Goal: Transaction & Acquisition: Purchase product/service

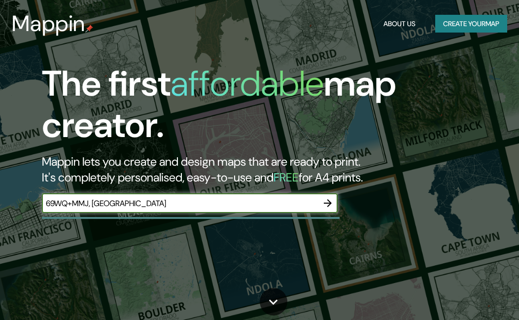
type input "69WQ+MMJ, [GEOGRAPHIC_DATA]"
click at [327, 202] on icon "button" at bounding box center [328, 203] width 8 height 8
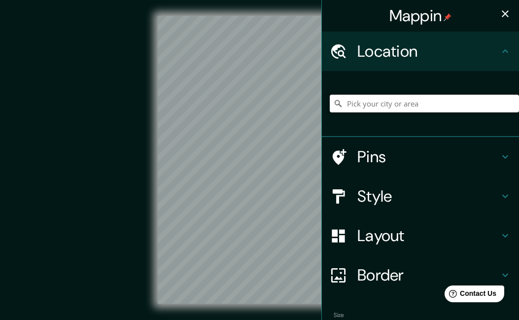
click at [415, 106] on input "Pick your city or area" at bounding box center [424, 104] width 189 height 18
paste input "69WQ+MMJ, [GEOGRAPHIC_DATA]"
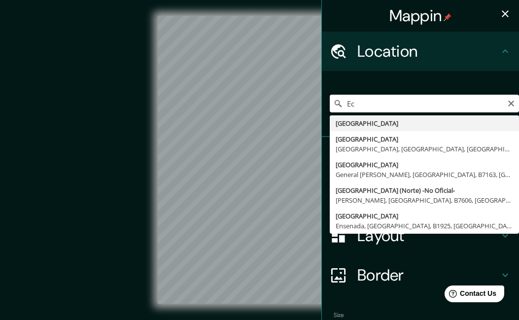
type input "E"
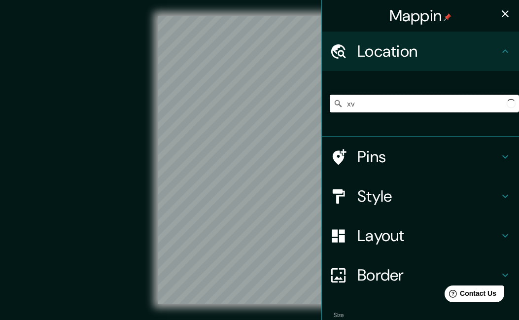
type input "x"
paste input "69WQ+MMJ, [GEOGRAPHIC_DATA]"
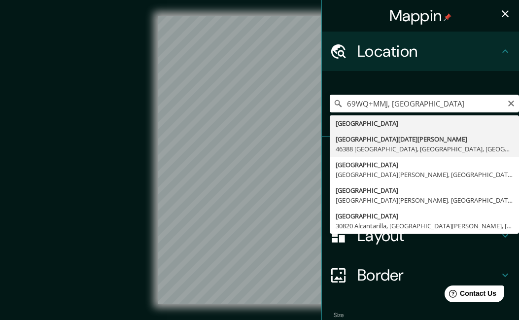
type input "[GEOGRAPHIC_DATA][DATE][PERSON_NAME], 46388 [GEOGRAPHIC_DATA], [GEOGRAPHIC_DATA…"
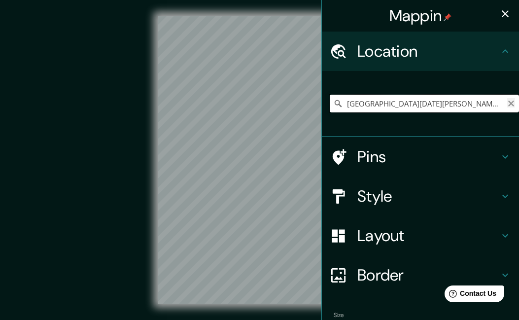
scroll to position [0, 0]
click at [369, 103] on input "[GEOGRAPHIC_DATA][DATE][PERSON_NAME], 46388 [GEOGRAPHIC_DATA], [GEOGRAPHIC_DATA…" at bounding box center [424, 104] width 189 height 18
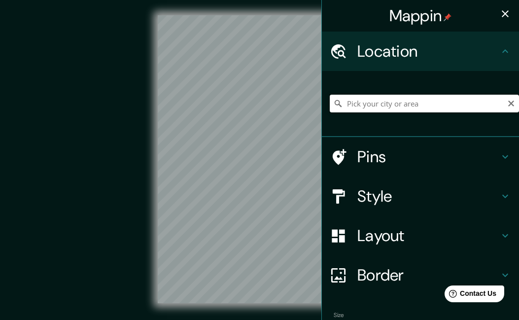
paste input "[PERSON_NAME]"
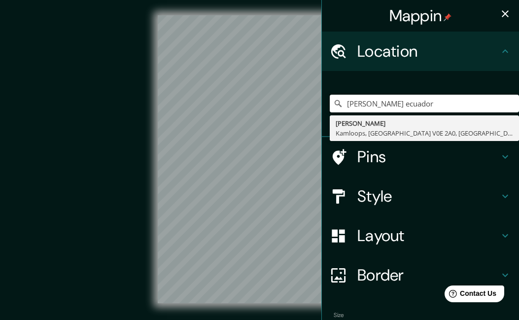
click at [318, 101] on div "Mappin Location [GEOGRAPHIC_DATA] [GEOGRAPHIC_DATA] [PERSON_NAME][GEOGRAPHIC_DA…" at bounding box center [259, 167] width 519 height 335
paste input "provincia de [GEOGRAPHIC_DATA]"
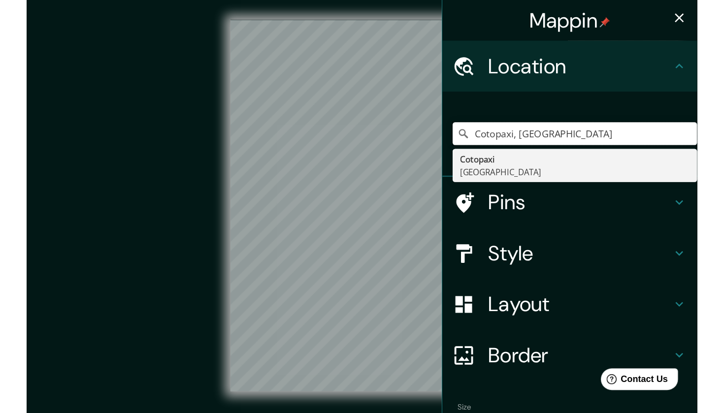
scroll to position [0, 0]
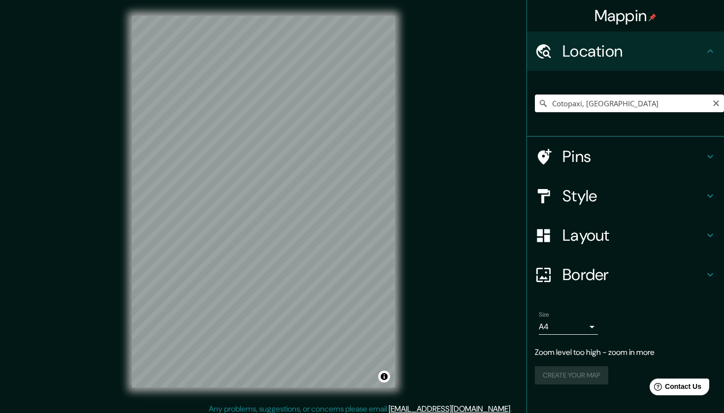
click at [518, 101] on input "Cotopaxi, [GEOGRAPHIC_DATA]" at bounding box center [629, 104] width 189 height 18
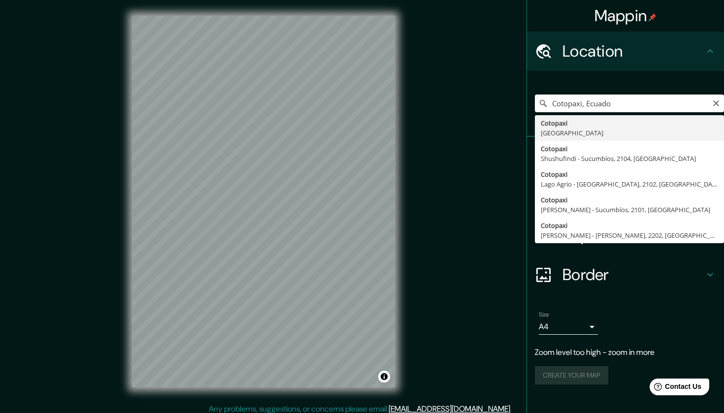
type input "Cotopaxi, [GEOGRAPHIC_DATA]"
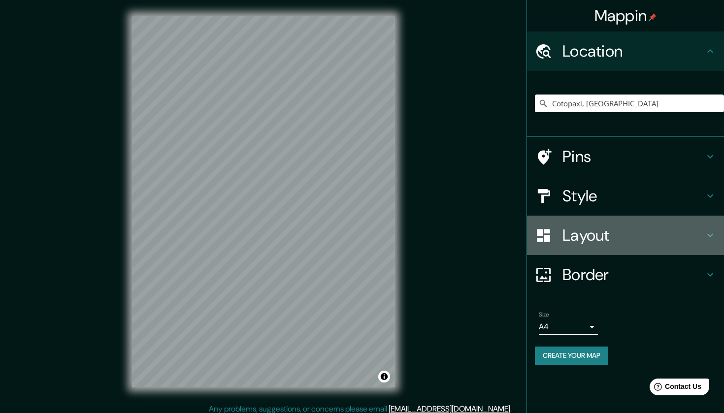
click at [518, 235] on h4 "Layout" at bounding box center [634, 236] width 142 height 20
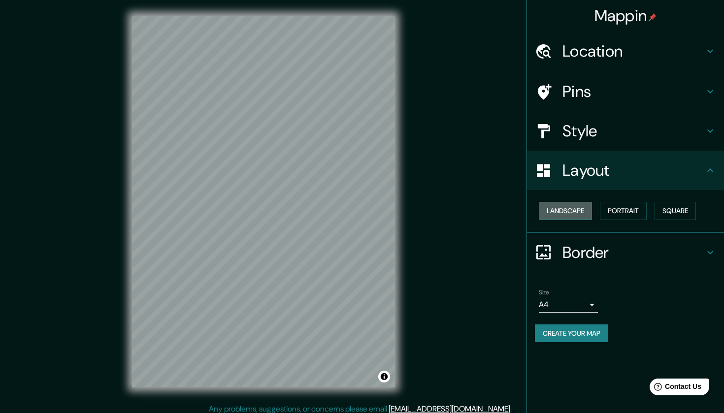
click at [518, 213] on button "Landscape" at bounding box center [565, 211] width 53 height 18
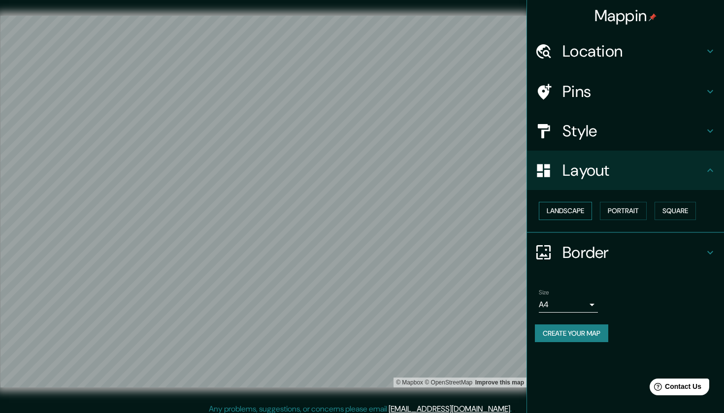
click at [518, 213] on button "Landscape" at bounding box center [565, 211] width 53 height 18
click at [518, 210] on button "Portrait" at bounding box center [623, 211] width 47 height 18
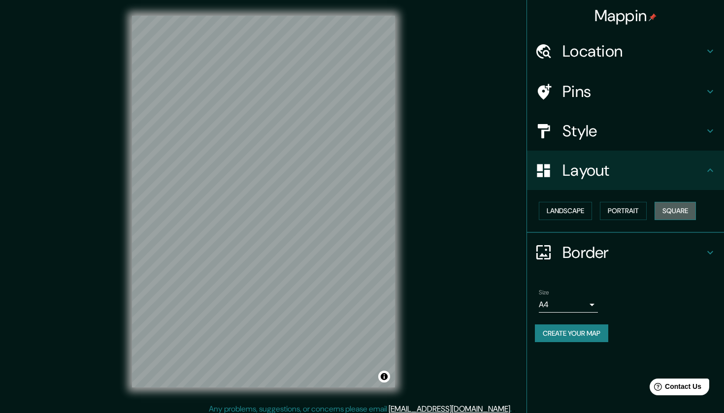
click at [518, 210] on button "Square" at bounding box center [675, 211] width 41 height 18
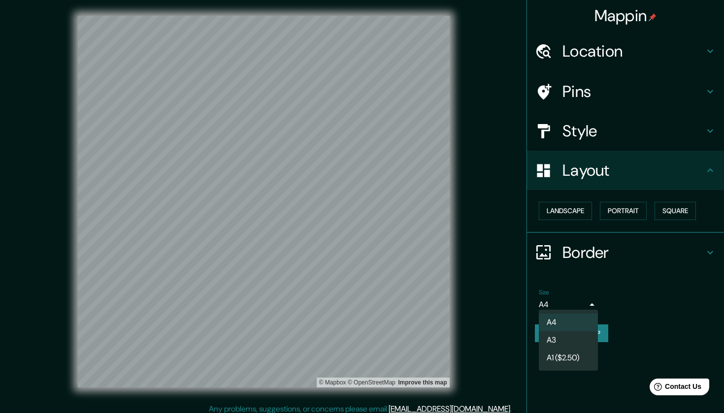
click at [518, 301] on body "Mappin Location [GEOGRAPHIC_DATA], [GEOGRAPHIC_DATA] Pins Style Layout Landscap…" at bounding box center [362, 206] width 724 height 413
click at [518, 302] on div at bounding box center [362, 206] width 724 height 413
click at [518, 124] on h4 "Style" at bounding box center [634, 131] width 142 height 20
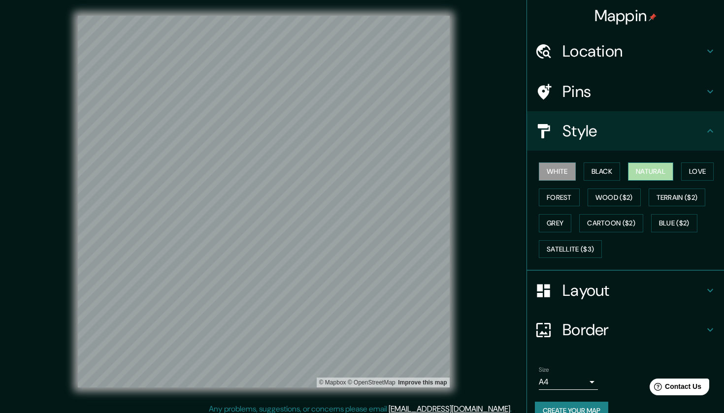
click at [518, 170] on button "Natural" at bounding box center [650, 172] width 45 height 18
click at [518, 194] on button "Forest" at bounding box center [559, 198] width 41 height 18
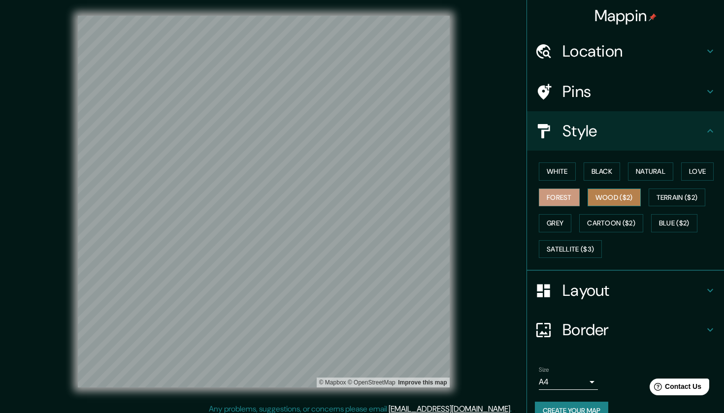
click at [518, 193] on button "Wood ($2)" at bounding box center [614, 198] width 53 height 18
click at [518, 199] on button "Forest" at bounding box center [559, 198] width 41 height 18
click at [518, 245] on button "Satellite ($3)" at bounding box center [570, 250] width 63 height 18
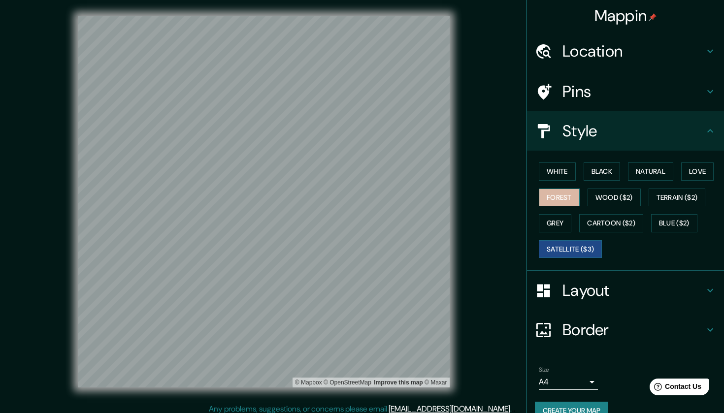
click at [518, 194] on button "Forest" at bounding box center [559, 198] width 41 height 18
click at [518, 177] on button "Love" at bounding box center [698, 172] width 33 height 18
click at [518, 193] on button "Forest" at bounding box center [559, 198] width 41 height 18
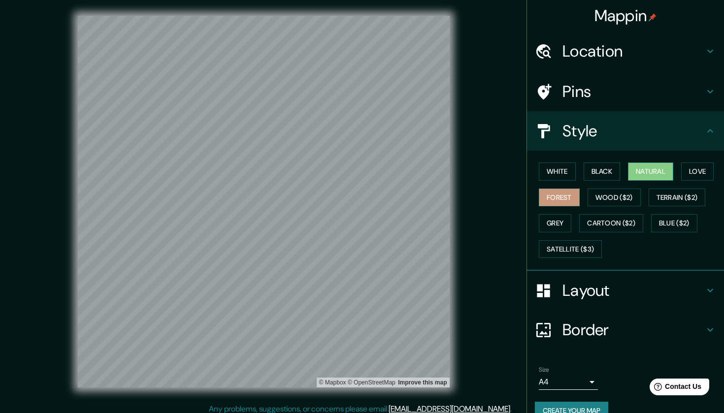
click at [518, 173] on button "Natural" at bounding box center [650, 172] width 45 height 18
click at [518, 194] on button "Forest" at bounding box center [559, 198] width 41 height 18
click at [518, 99] on h4 "Pins" at bounding box center [634, 92] width 142 height 20
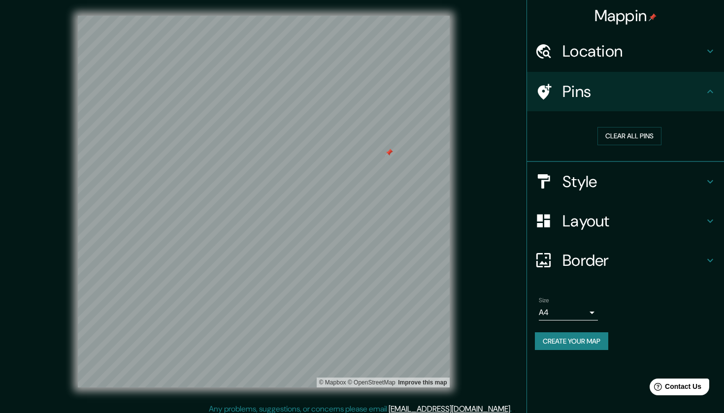
click at [518, 319] on button "Create your map" at bounding box center [571, 342] width 73 height 18
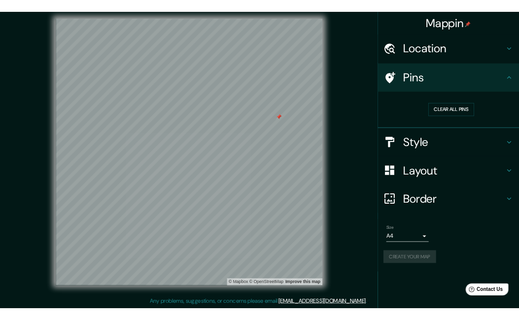
scroll to position [6, 0]
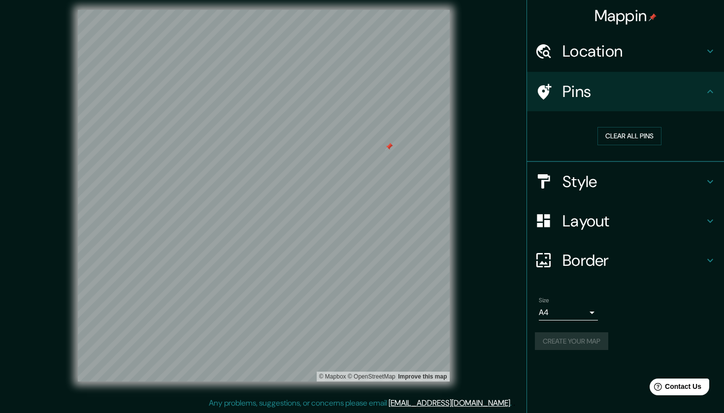
click at [518, 319] on div "Create your map" at bounding box center [625, 342] width 181 height 18
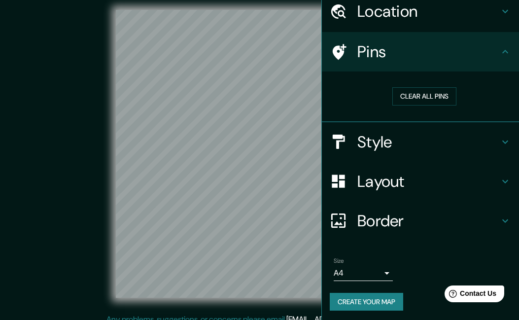
scroll to position [39, 0]
click at [399, 219] on h4 "Border" at bounding box center [428, 221] width 142 height 20
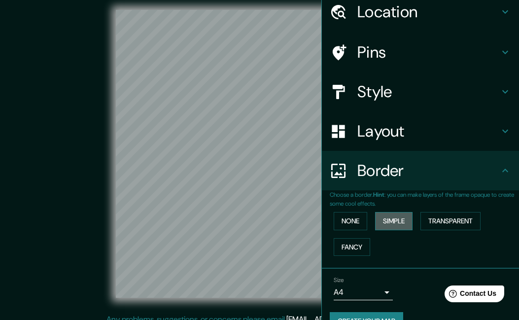
click at [384, 219] on button "Simple" at bounding box center [393, 221] width 37 height 18
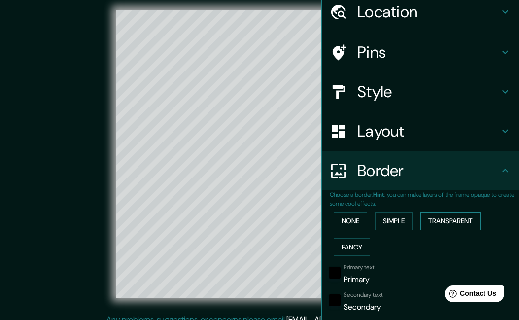
click at [442, 220] on button "Transparent" at bounding box center [450, 221] width 60 height 18
click at [356, 247] on button "Fancy" at bounding box center [352, 247] width 36 height 18
click at [356, 222] on button "None" at bounding box center [351, 221] width 34 height 18
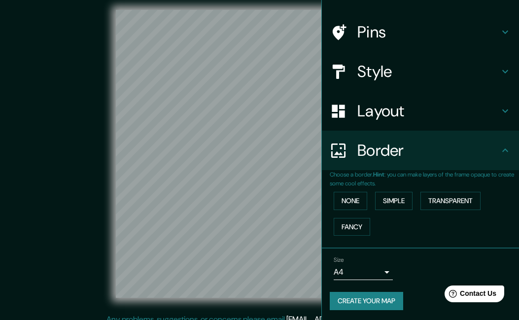
scroll to position [58, 0]
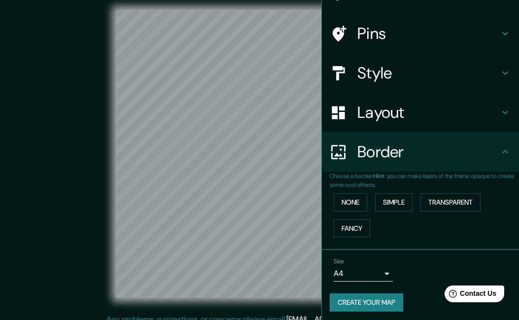
click at [382, 303] on button "Create your map" at bounding box center [366, 302] width 73 height 18
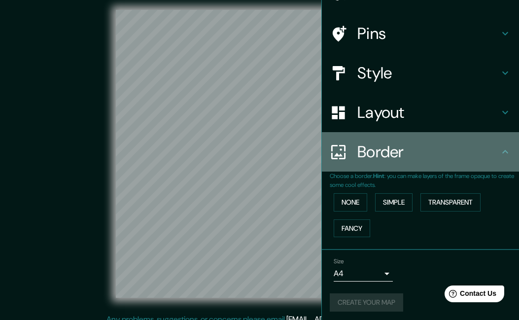
click at [438, 155] on h4 "Border" at bounding box center [428, 152] width 142 height 20
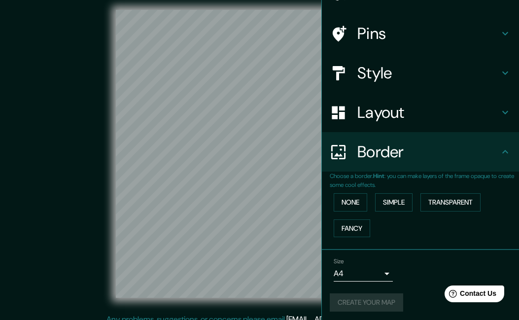
click at [496, 154] on h4 "Border" at bounding box center [428, 152] width 142 height 20
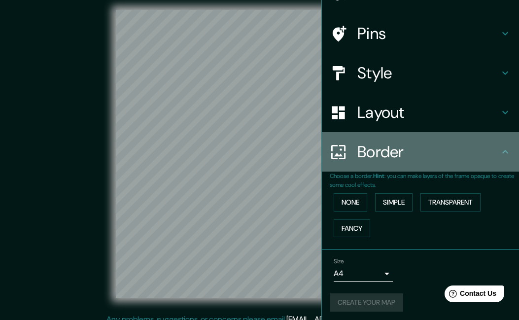
click at [510, 150] on icon at bounding box center [505, 152] width 12 height 12
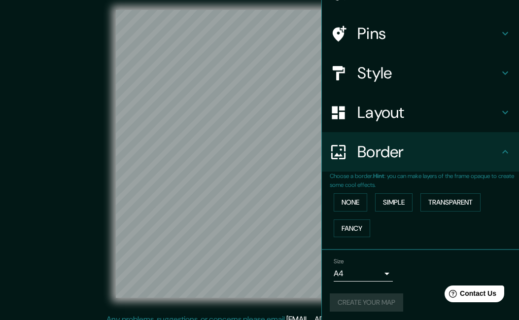
click at [505, 149] on icon at bounding box center [505, 152] width 12 height 12
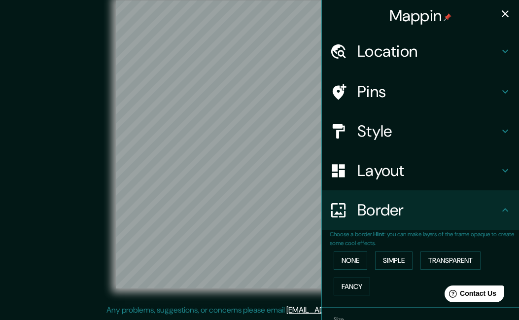
scroll to position [0, 0]
click at [505, 11] on icon "button" at bounding box center [505, 14] width 12 height 12
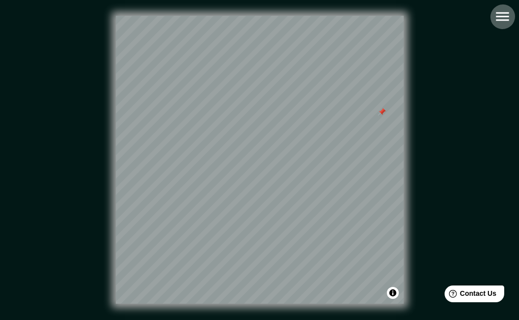
click at [503, 23] on icon "button" at bounding box center [502, 16] width 17 height 17
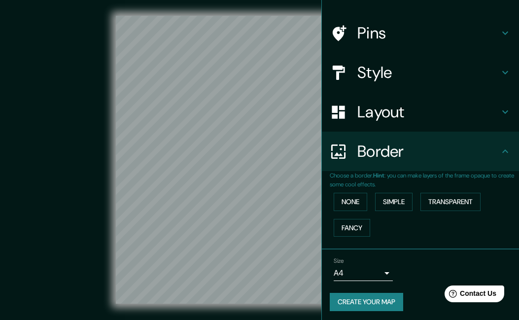
scroll to position [58, 0]
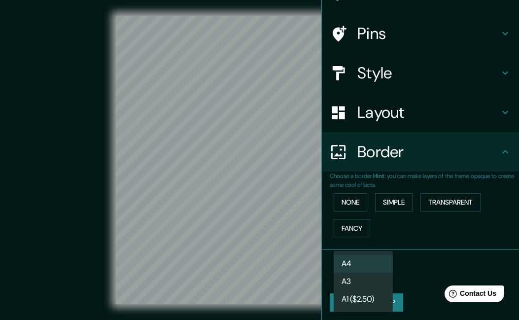
click at [376, 271] on body "Mappin Location [GEOGRAPHIC_DATA], [GEOGRAPHIC_DATA] Pins Style Layout Border C…" at bounding box center [259, 160] width 519 height 320
click at [373, 264] on li "A4" at bounding box center [363, 264] width 59 height 18
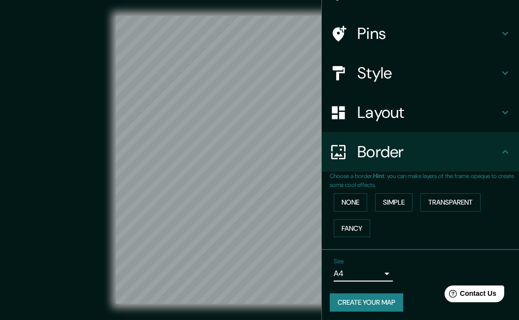
click at [373, 300] on button "Create your map" at bounding box center [366, 302] width 73 height 18
click at [478, 103] on h4 "Layout" at bounding box center [428, 113] width 142 height 20
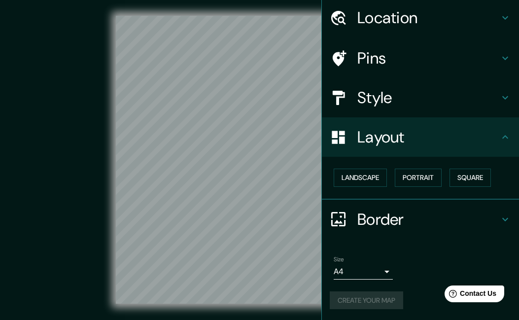
scroll to position [32, 0]
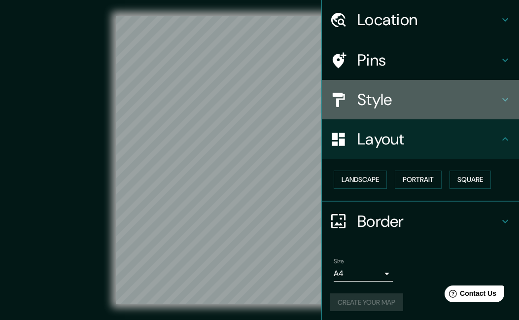
click at [478, 101] on h4 "Style" at bounding box center [428, 100] width 142 height 20
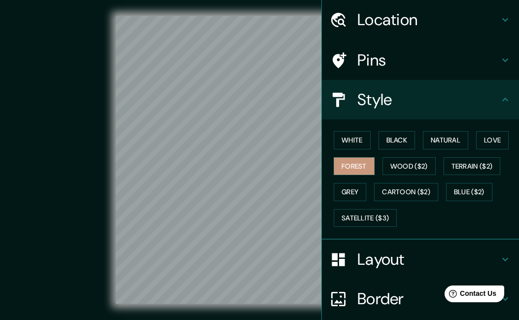
click at [479, 70] on div "Pins" at bounding box center [420, 59] width 197 height 39
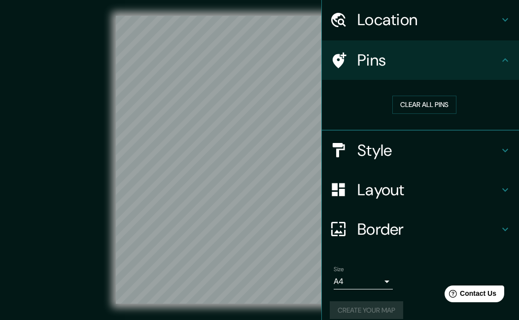
click at [492, 10] on h4 "Location" at bounding box center [428, 20] width 142 height 20
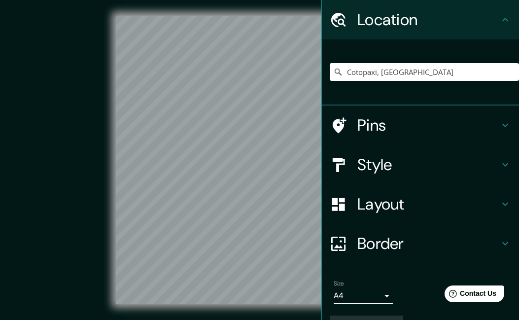
click at [492, 10] on h4 "Location" at bounding box center [428, 20] width 142 height 20
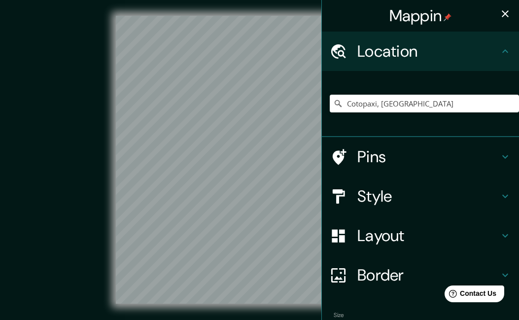
scroll to position [0, 0]
click at [507, 17] on icon "button" at bounding box center [505, 14] width 12 height 12
